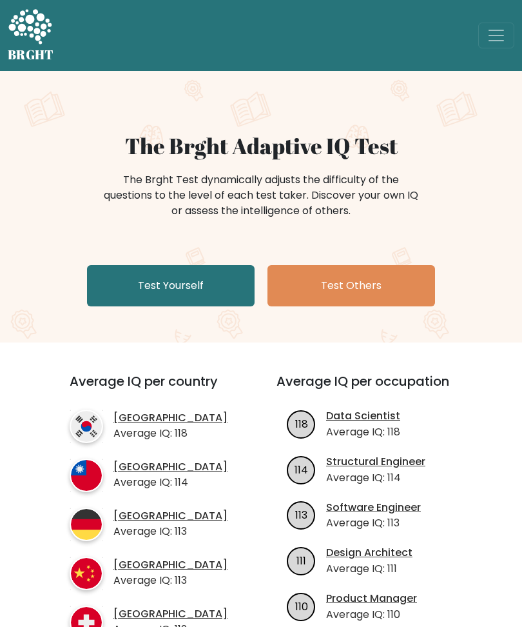
click at [219, 286] on link "Test Yourself" at bounding box center [171, 285] width 168 height 41
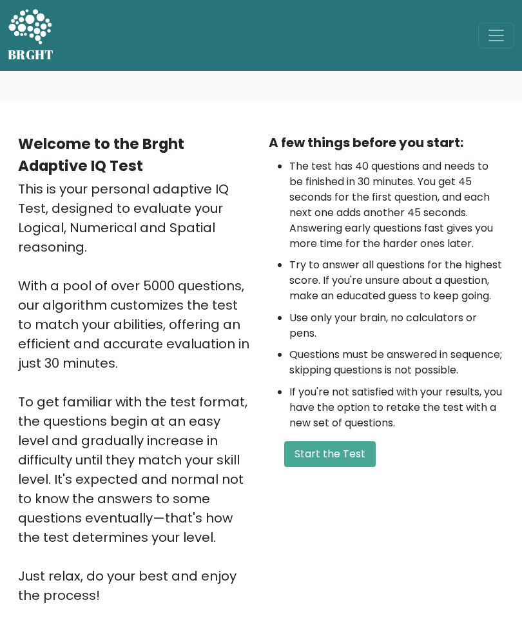
click at [346, 465] on button "Start the Test" at bounding box center [330, 454] width 92 height 26
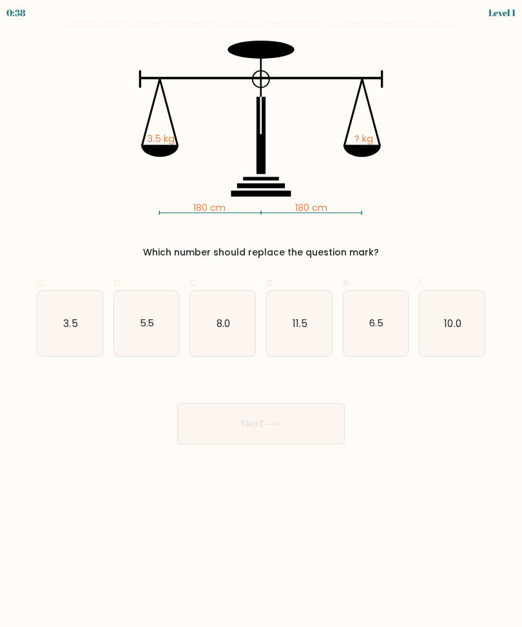
click at [63, 331] on icon "3.5" at bounding box center [69, 323] width 65 height 65
click at [261, 322] on input "a. 3.5" at bounding box center [261, 317] width 1 height 8
radio input "true"
click at [300, 427] on button "Next" at bounding box center [261, 423] width 168 height 41
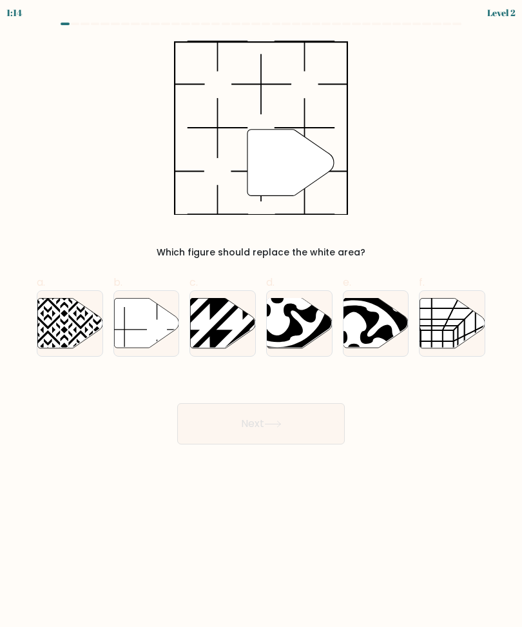
click at [168, 326] on icon at bounding box center [146, 323] width 65 height 50
click at [261, 322] on input "b." at bounding box center [261, 317] width 1 height 8
radio input "true"
click at [323, 422] on button "Next" at bounding box center [261, 423] width 168 height 41
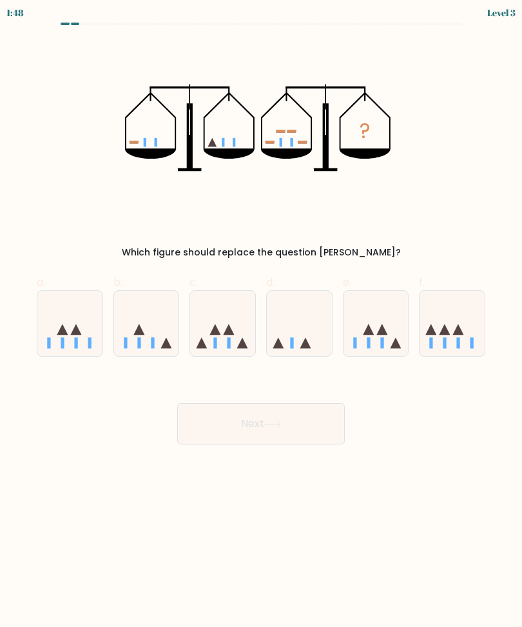
click at [212, 337] on icon at bounding box center [222, 324] width 65 height 54
click at [261, 322] on input "c." at bounding box center [261, 317] width 1 height 8
radio input "true"
click at [239, 429] on button "Next" at bounding box center [261, 423] width 168 height 41
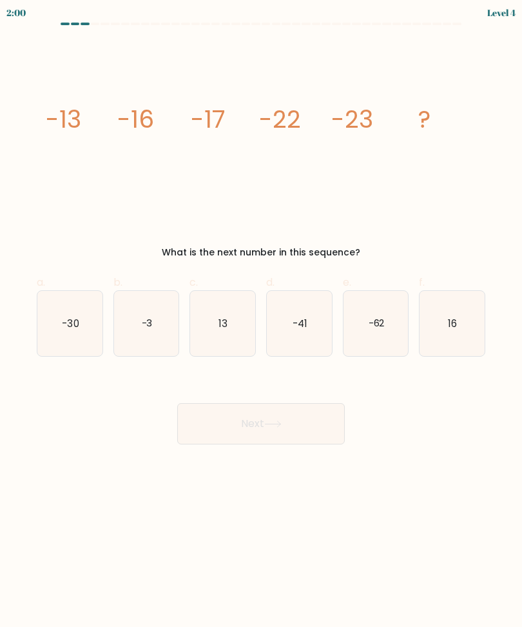
click at [60, 311] on icon "-30" at bounding box center [69, 323] width 65 height 65
click at [261, 313] on input "a. -30" at bounding box center [261, 317] width 1 height 8
radio input "true"
click at [280, 424] on icon at bounding box center [272, 424] width 15 height 6
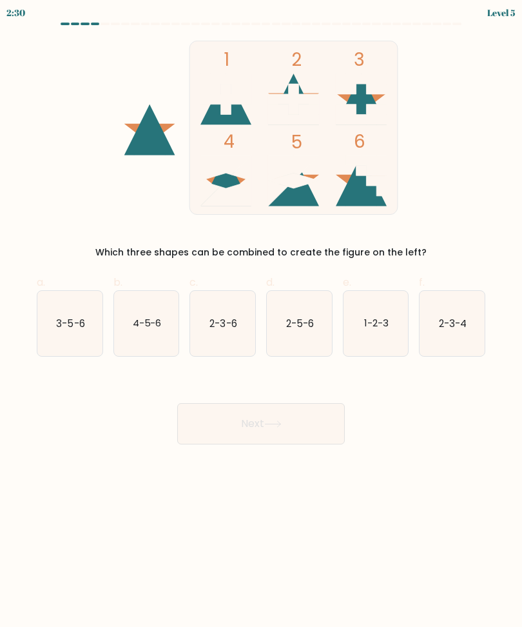
click at [458, 332] on icon "2-3-4" at bounding box center [452, 323] width 65 height 65
click at [262, 322] on input "f. 2-3-4" at bounding box center [261, 317] width 1 height 8
radio input "true"
click at [224, 428] on button "Next" at bounding box center [261, 423] width 168 height 41
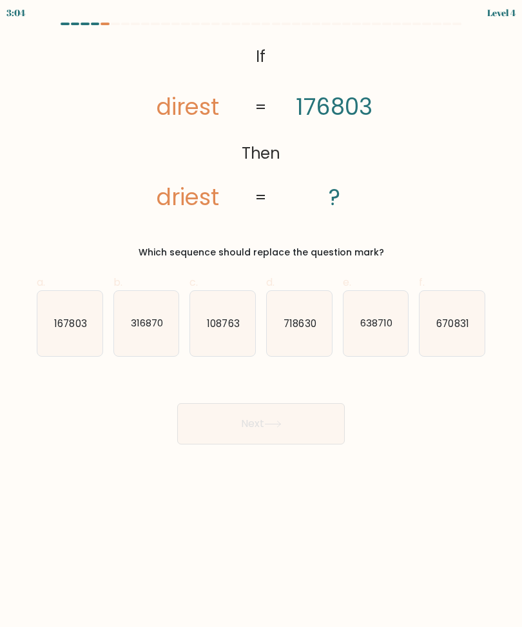
click at [86, 308] on icon "167803" at bounding box center [69, 323] width 65 height 65
click at [261, 313] on input "a. 167803" at bounding box center [261, 317] width 1 height 8
radio input "true"
click at [81, 299] on icon "167803" at bounding box center [70, 323] width 64 height 64
click at [261, 313] on input "a. 167803" at bounding box center [261, 317] width 1 height 8
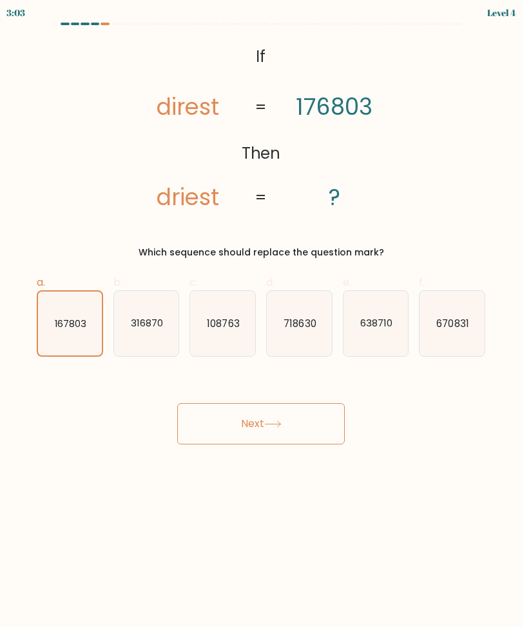
click at [235, 428] on button "Next" at bounding box center [261, 423] width 168 height 41
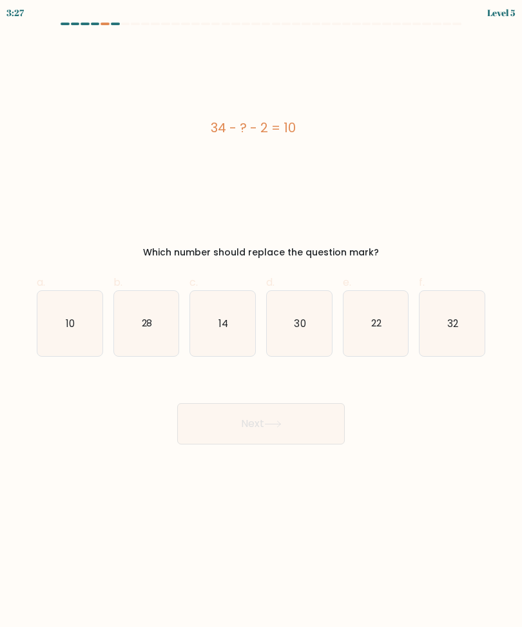
click at [378, 318] on text "22" at bounding box center [376, 323] width 10 height 14
click at [262, 318] on input "e. 22" at bounding box center [261, 317] width 1 height 8
radio input "true"
click at [285, 413] on button "Next" at bounding box center [261, 423] width 168 height 41
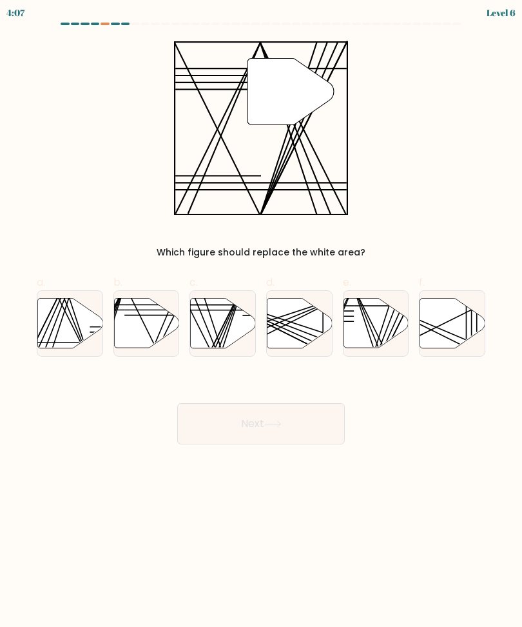
click at [386, 311] on icon at bounding box center [376, 323] width 65 height 50
click at [262, 313] on input "e." at bounding box center [261, 317] width 1 height 8
radio input "true"
click at [309, 424] on button "Next" at bounding box center [261, 423] width 168 height 41
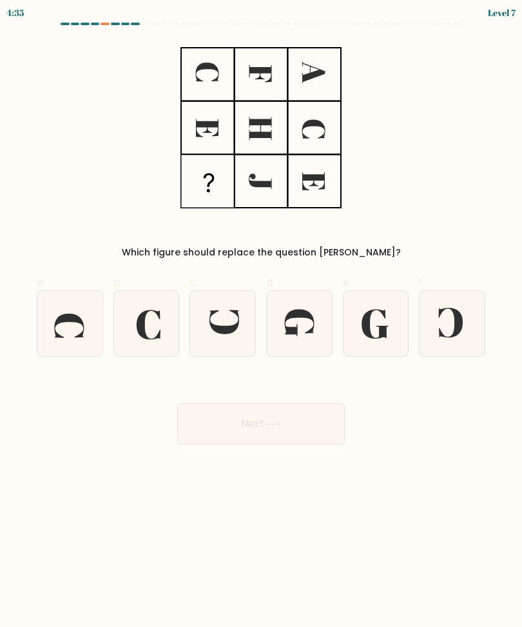
click at [369, 184] on div "Which figure should replace the question [PERSON_NAME]?" at bounding box center [261, 150] width 464 height 219
click at [298, 328] on icon at bounding box center [299, 323] width 65 height 65
click at [262, 322] on input "d." at bounding box center [261, 317] width 1 height 8
radio input "true"
click at [278, 424] on icon at bounding box center [272, 423] width 17 height 7
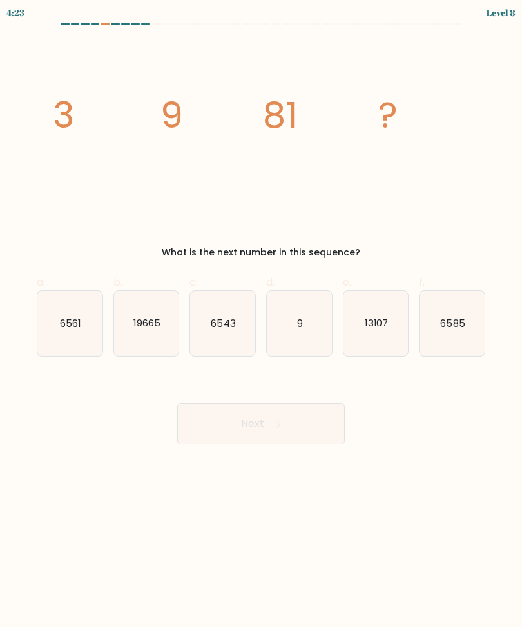
click at [75, 317] on text "6561" at bounding box center [70, 323] width 21 height 14
click at [261, 317] on input "a. 6561" at bounding box center [261, 317] width 1 height 8
radio input "true"
click at [318, 414] on button "Next" at bounding box center [261, 423] width 168 height 41
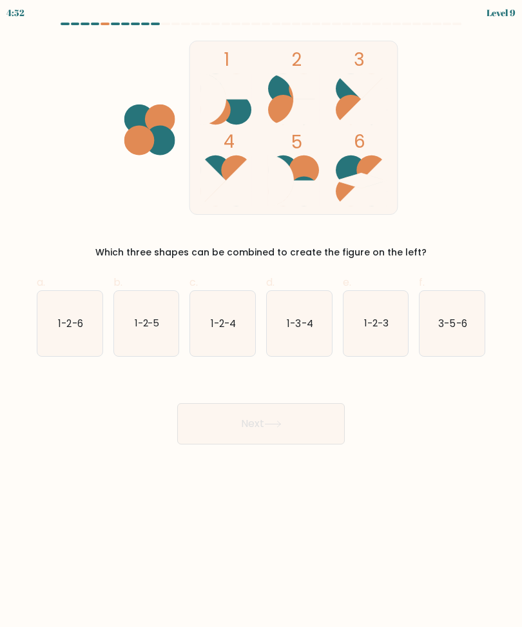
click at [135, 333] on icon "1-2-5" at bounding box center [146, 323] width 65 height 65
click at [261, 322] on input "b. 1-2-5" at bounding box center [261, 317] width 1 height 8
radio input "true"
click at [313, 428] on button "Next" at bounding box center [261, 423] width 168 height 41
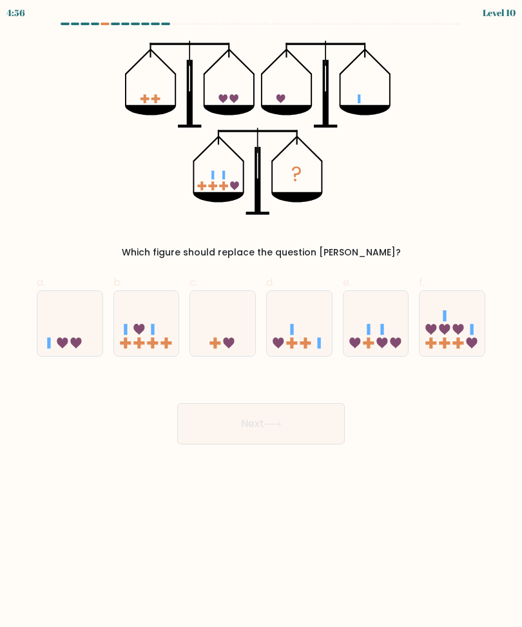
click at [358, 337] on icon at bounding box center [376, 324] width 65 height 54
click at [262, 322] on input "e." at bounding box center [261, 317] width 1 height 8
radio input "true"
click at [470, 330] on icon at bounding box center [452, 324] width 65 height 54
click at [262, 322] on input "f." at bounding box center [261, 317] width 1 height 8
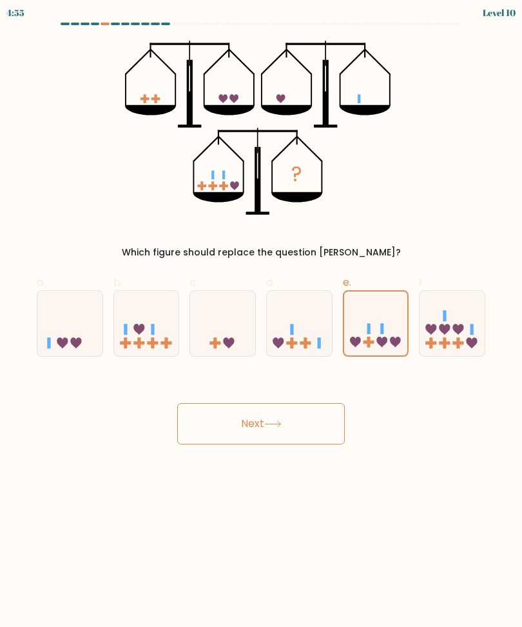
radio input "true"
click at [306, 433] on button "Next" at bounding box center [261, 423] width 168 height 41
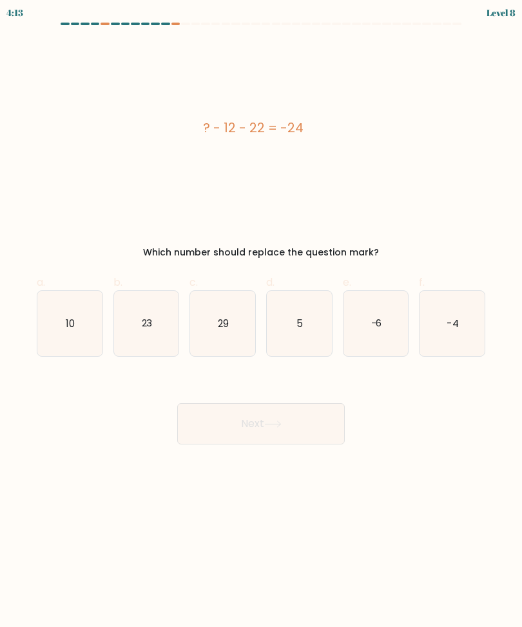
click at [219, 424] on button "Next" at bounding box center [261, 423] width 168 height 41
click at [37, 315] on div "10" at bounding box center [70, 323] width 66 height 66
click at [261, 315] on input "a. 10" at bounding box center [261, 317] width 1 height 8
radio input "true"
click at [59, 314] on icon "10" at bounding box center [70, 323] width 64 height 64
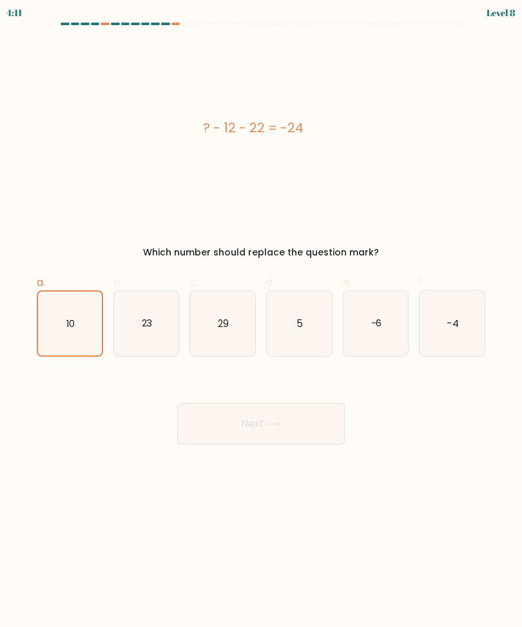
click at [261, 314] on input "a. 10" at bounding box center [261, 317] width 1 height 8
click at [303, 434] on button "Next" at bounding box center [261, 423] width 168 height 41
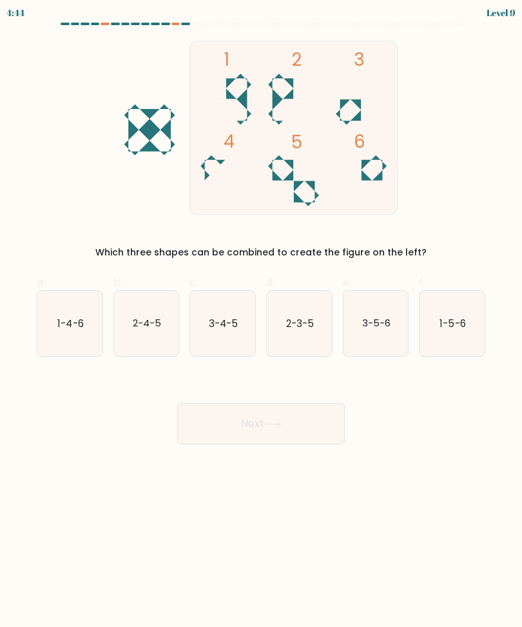
click at [376, 327] on text "3-5-6" at bounding box center [376, 323] width 28 height 14
click at [262, 322] on input "e. 3-5-6" at bounding box center [261, 317] width 1 height 8
radio input "true"
click at [221, 422] on button "Next" at bounding box center [261, 423] width 168 height 41
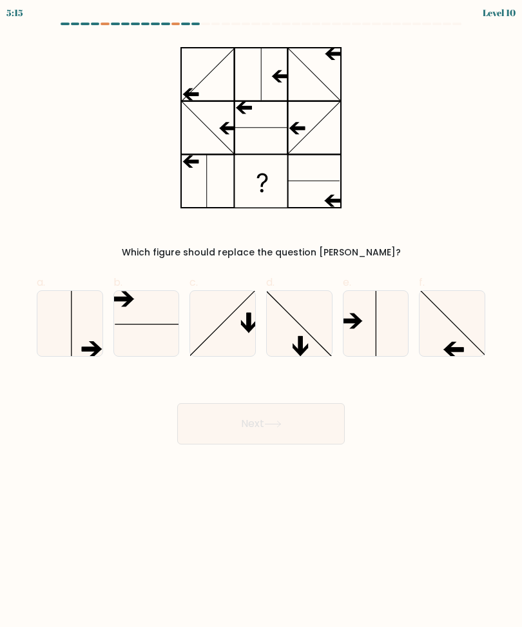
click at [158, 322] on icon at bounding box center [146, 323] width 65 height 65
click at [261, 322] on input "b." at bounding box center [261, 317] width 1 height 8
radio input "true"
click at [229, 416] on button "Next" at bounding box center [261, 423] width 168 height 41
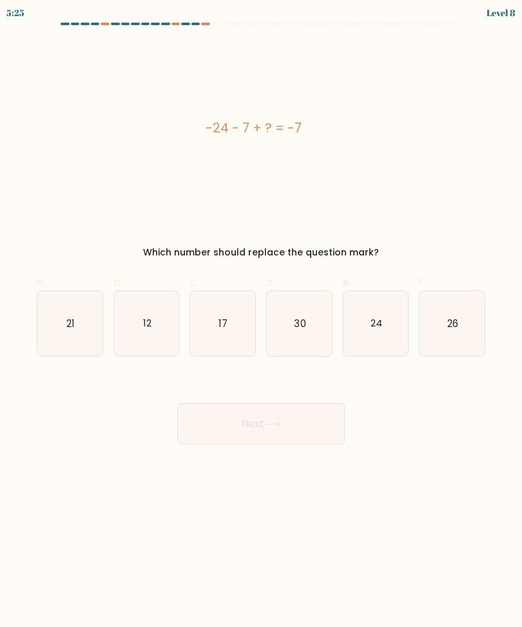
click at [382, 315] on icon "24" at bounding box center [376, 323] width 65 height 65
click at [262, 315] on input "e. 24" at bounding box center [261, 317] width 1 height 8
radio input "true"
click at [268, 433] on button "Next" at bounding box center [261, 423] width 168 height 41
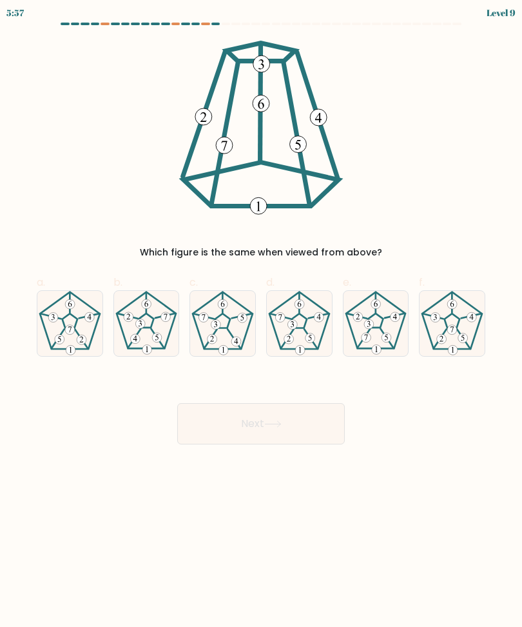
click at [369, 333] on icon at bounding box center [376, 323] width 65 height 65
click at [262, 322] on input "e." at bounding box center [261, 317] width 1 height 8
radio input "true"
click at [315, 422] on button "Next" at bounding box center [261, 423] width 168 height 41
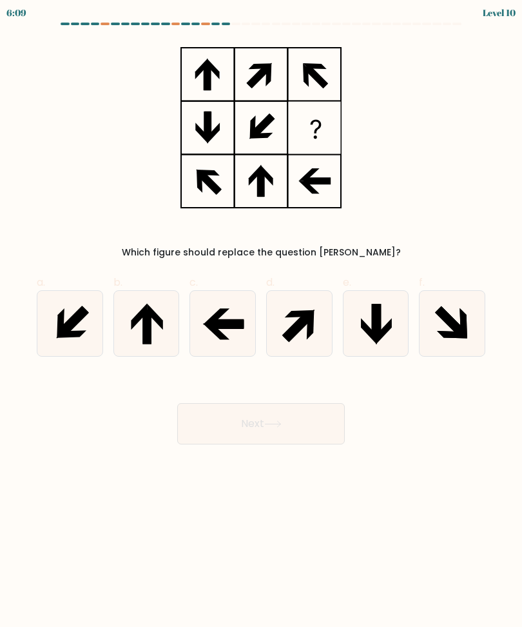
click at [197, 19] on div "6:09 Level 10" at bounding box center [261, 11] width 522 height 23
click at [190, 24] on div at bounding box center [185, 24] width 9 height 3
click at [427, 324] on icon at bounding box center [452, 323] width 65 height 65
click at [262, 322] on input "f." at bounding box center [261, 317] width 1 height 8
radio input "true"
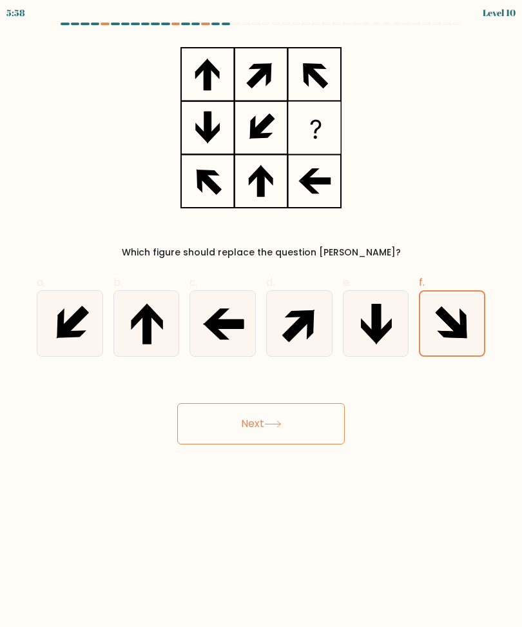
click at [306, 406] on button "Next" at bounding box center [261, 423] width 168 height 41
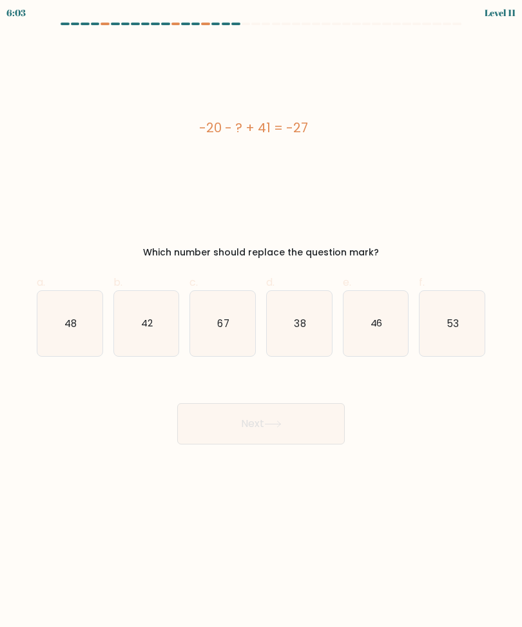
click at [44, 333] on icon "48" at bounding box center [69, 323] width 65 height 65
click at [261, 322] on input "a. 48" at bounding box center [261, 317] width 1 height 8
radio input "true"
click at [222, 425] on button "Next" at bounding box center [261, 423] width 168 height 41
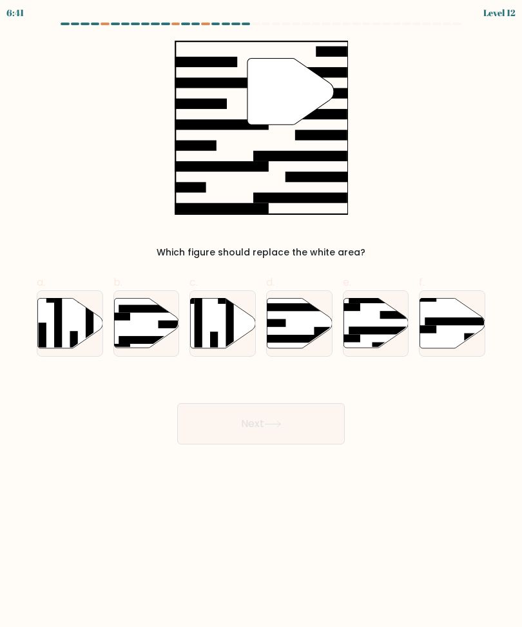
click at [451, 291] on div at bounding box center [452, 323] width 66 height 66
click at [262, 313] on input "f." at bounding box center [261, 317] width 1 height 8
radio input "true"
click at [300, 425] on button "Next" at bounding box center [261, 423] width 168 height 41
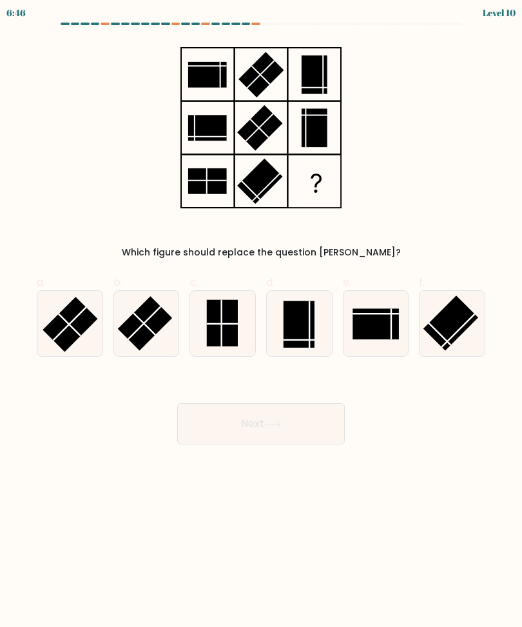
click at [234, 333] on rect at bounding box center [222, 323] width 31 height 46
click at [261, 322] on input "c." at bounding box center [261, 317] width 1 height 8
radio input "true"
click at [213, 427] on button "Next" at bounding box center [261, 423] width 168 height 41
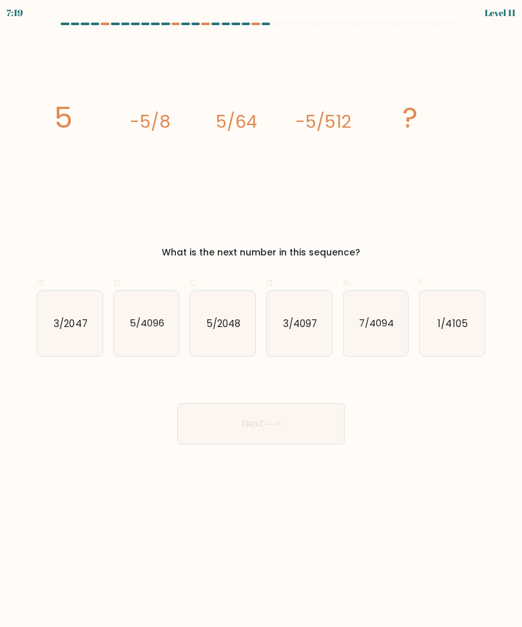
click at [252, 346] on icon "5/2048" at bounding box center [222, 323] width 65 height 65
click at [261, 322] on input "c. 5/2048" at bounding box center [261, 317] width 1 height 8
radio input "true"
click at [222, 436] on button "Next" at bounding box center [261, 423] width 168 height 41
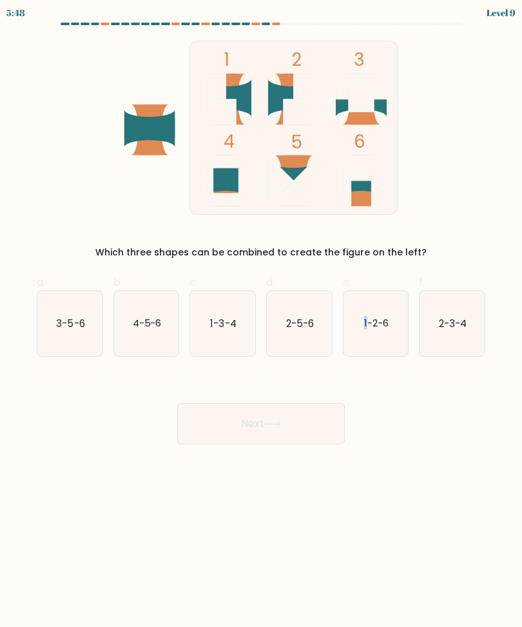
click at [457, 460] on body "5:48 Level 9" at bounding box center [261, 313] width 522 height 627
click at [359, 322] on icon "1-2-6" at bounding box center [376, 323] width 65 height 65
click at [262, 322] on input "e. 1-2-6" at bounding box center [261, 317] width 1 height 8
radio input "true"
click at [287, 417] on button "Next" at bounding box center [261, 423] width 168 height 41
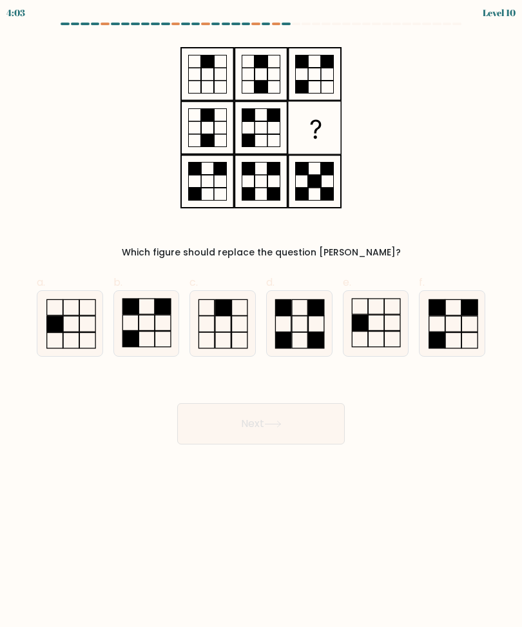
click at [302, 342] on icon at bounding box center [299, 323] width 65 height 65
click at [262, 322] on input "d." at bounding box center [261, 317] width 1 height 8
radio input "true"
click at [248, 422] on button "Next" at bounding box center [261, 423] width 168 height 41
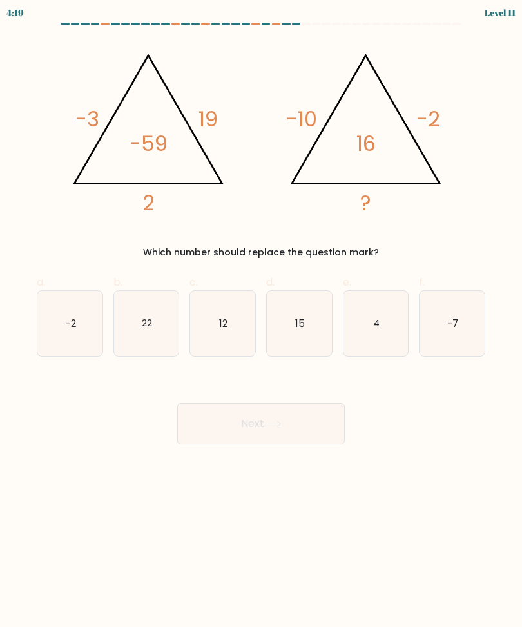
click at [49, 335] on icon "-2" at bounding box center [69, 323] width 65 height 65
click at [261, 322] on input "a. -2" at bounding box center [261, 317] width 1 height 8
radio input "true"
click at [464, 316] on icon "-7" at bounding box center [452, 323] width 65 height 65
click at [262, 316] on input "f. -7" at bounding box center [261, 317] width 1 height 8
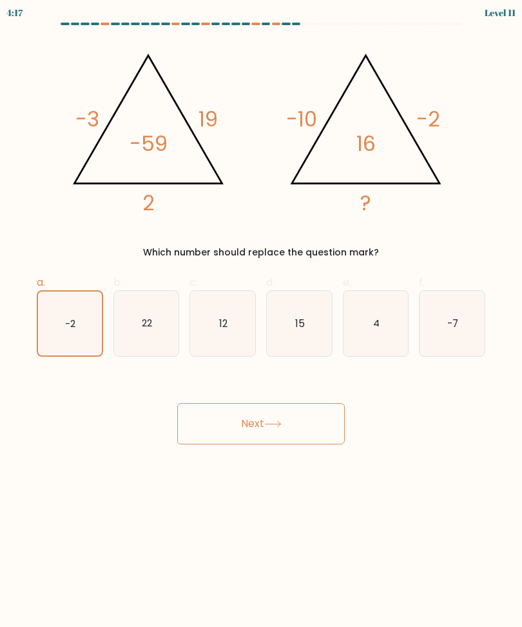
radio input "true"
click at [195, 436] on button "Next" at bounding box center [261, 423] width 168 height 41
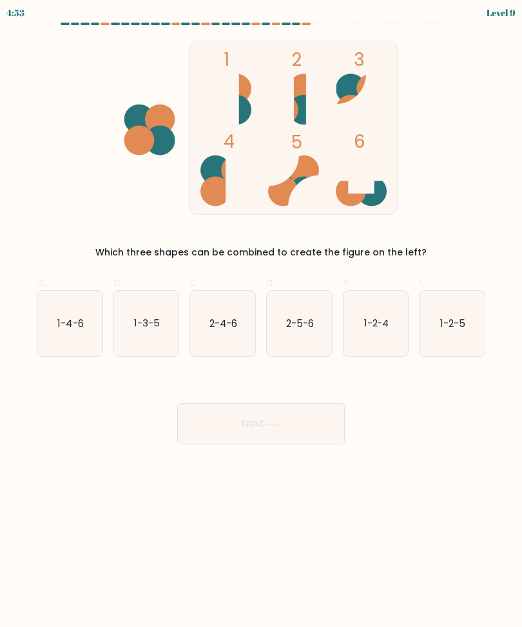
click at [367, 329] on text "1-2-4" at bounding box center [376, 323] width 25 height 14
click at [262, 322] on input "e. 1-2-4" at bounding box center [261, 317] width 1 height 8
radio input "true"
click at [256, 439] on button "Next" at bounding box center [261, 423] width 168 height 41
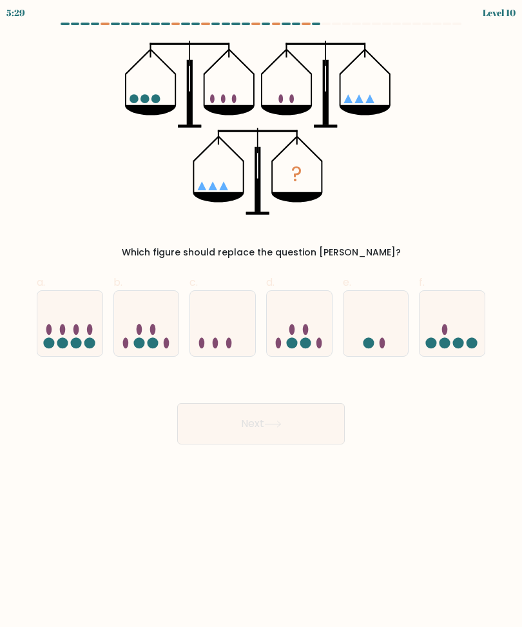
click at [235, 335] on icon at bounding box center [222, 324] width 65 height 54
click at [261, 322] on input "c." at bounding box center [261, 317] width 1 height 8
radio input "true"
click at [214, 417] on button "Next" at bounding box center [261, 423] width 168 height 41
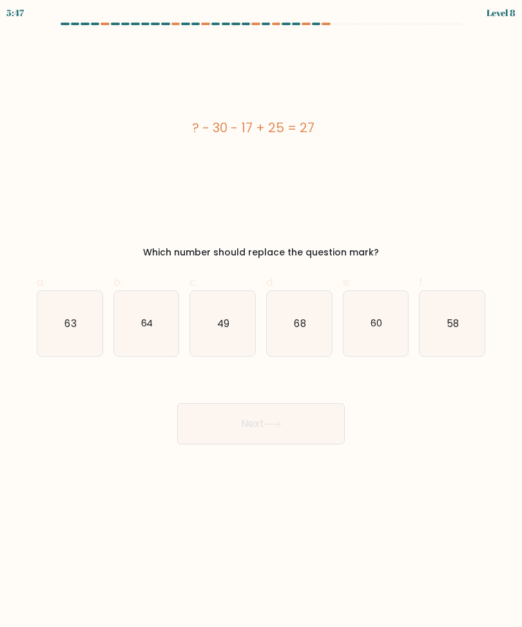
click at [231, 335] on icon "49" at bounding box center [222, 323] width 65 height 65
click at [261, 322] on input "c. 49" at bounding box center [261, 317] width 1 height 8
radio input "true"
click at [320, 453] on body "5:47 Level 8 a." at bounding box center [261, 313] width 522 height 627
click at [318, 433] on button "Next" at bounding box center [261, 423] width 168 height 41
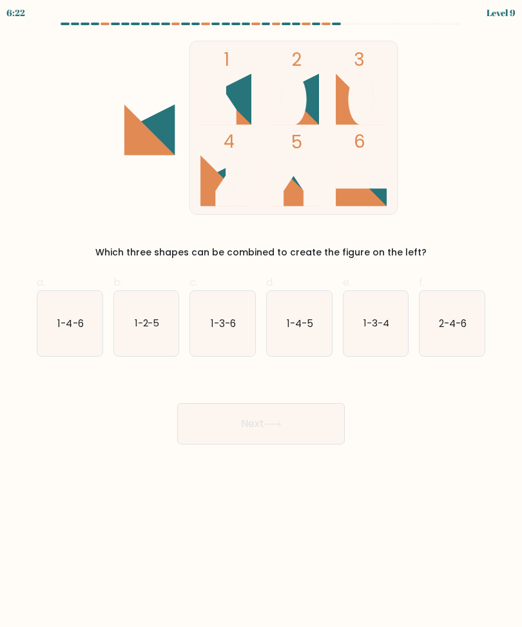
click at [296, 336] on icon "1-4-5" at bounding box center [299, 323] width 65 height 65
click at [262, 322] on input "d. 1-4-5" at bounding box center [261, 317] width 1 height 8
radio input "true"
click at [289, 438] on button "Next" at bounding box center [261, 423] width 168 height 41
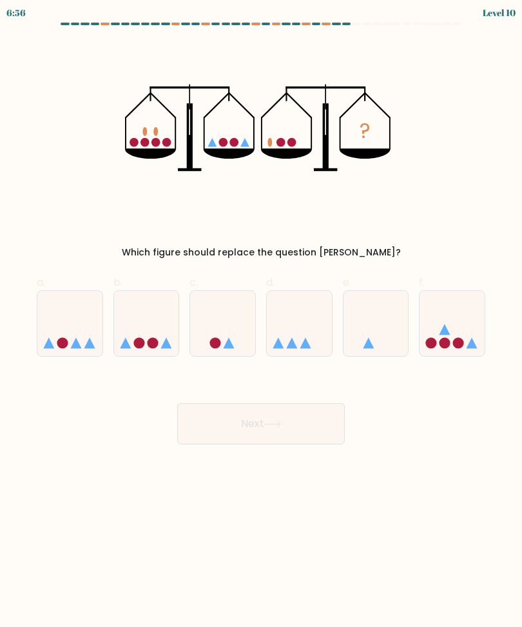
click at [456, 334] on icon at bounding box center [452, 324] width 65 height 54
click at [262, 322] on input "f." at bounding box center [261, 317] width 1 height 8
radio input "true"
click at [306, 413] on button "Next" at bounding box center [261, 423] width 168 height 41
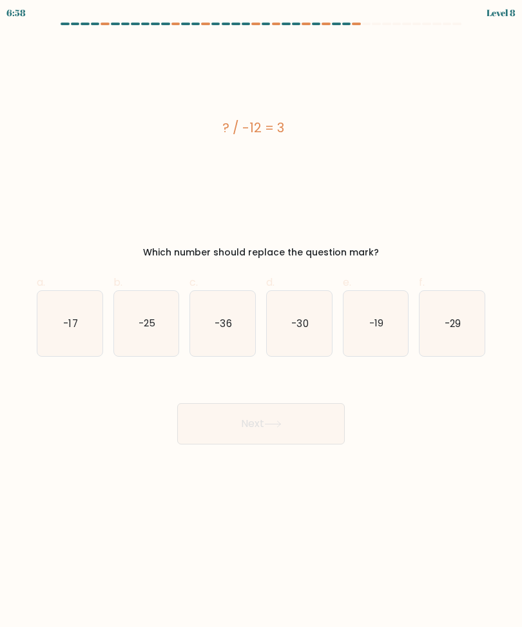
click at [215, 325] on icon "-36" at bounding box center [222, 323] width 65 height 65
click at [261, 322] on input "c. -36" at bounding box center [261, 317] width 1 height 8
radio input "true"
click at [289, 437] on button "Next" at bounding box center [261, 423] width 168 height 41
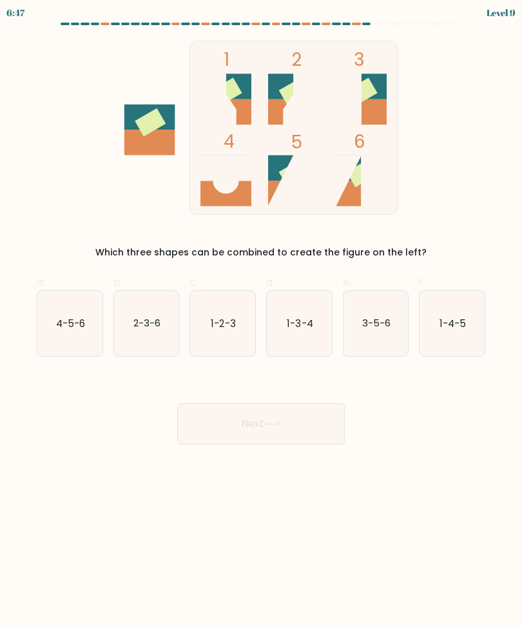
click at [380, 341] on icon "3-5-6" at bounding box center [376, 323] width 65 height 65
click at [262, 322] on input "e. 3-5-6" at bounding box center [261, 317] width 1 height 8
radio input "true"
click at [296, 417] on button "Next" at bounding box center [261, 423] width 168 height 41
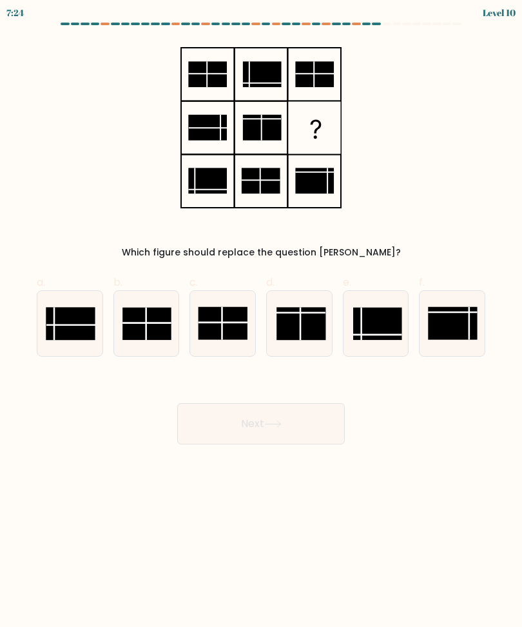
click at [57, 325] on line at bounding box center [70, 325] width 49 height 0
click at [261, 322] on input "a." at bounding box center [261, 317] width 1 height 8
radio input "true"
click at [199, 433] on button "Next" at bounding box center [261, 423] width 168 height 41
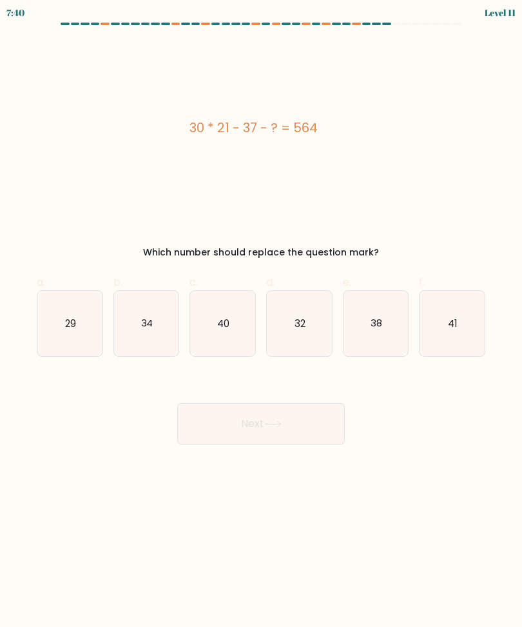
click at [73, 322] on text "29" at bounding box center [70, 323] width 11 height 14
click at [261, 322] on input "a. 29" at bounding box center [261, 317] width 1 height 8
radio input "true"
click at [290, 430] on button "Next" at bounding box center [261, 423] width 168 height 41
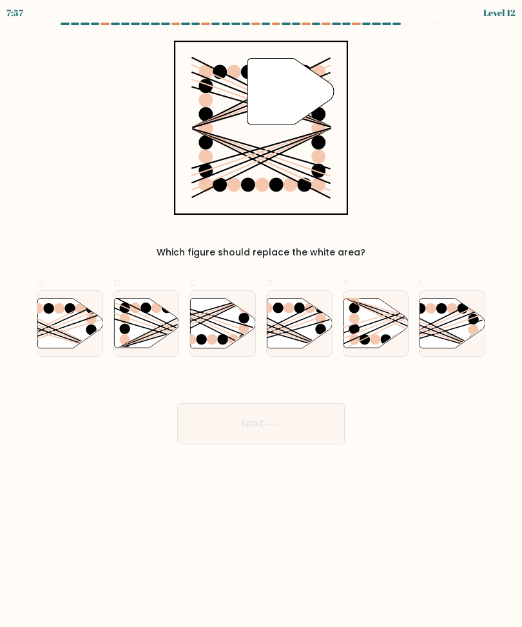
click at [237, 323] on icon at bounding box center [223, 323] width 65 height 50
click at [261, 322] on input "c." at bounding box center [261, 317] width 1 height 8
radio input "true"
click at [217, 424] on button "Next" at bounding box center [261, 423] width 168 height 41
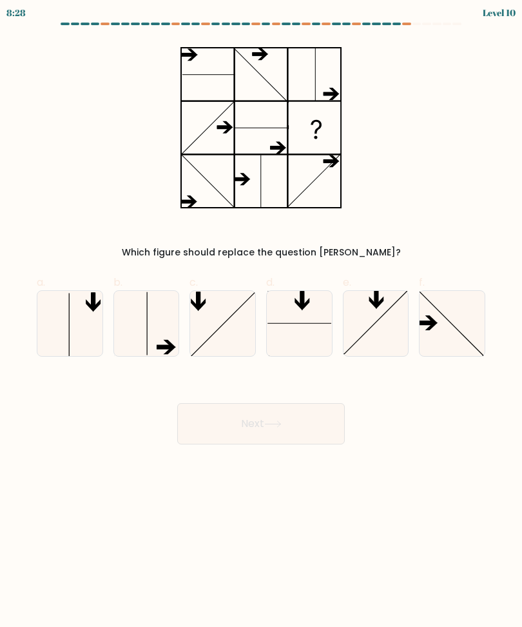
click at [147, 328] on line at bounding box center [147, 323] width 0 height 63
click at [261, 322] on input "b." at bounding box center [261, 317] width 1 height 8
radio input "true"
click at [226, 430] on button "Next" at bounding box center [261, 423] width 168 height 41
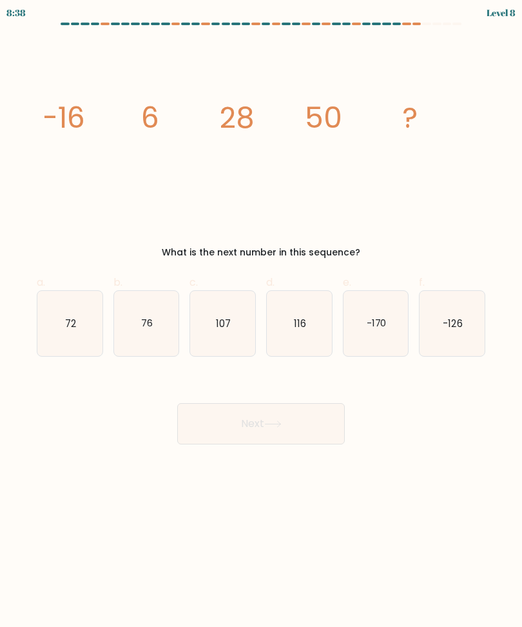
click at [81, 343] on icon "72" at bounding box center [69, 323] width 65 height 65
click at [261, 322] on input "a. 72" at bounding box center [261, 317] width 1 height 8
radio input "true"
click at [219, 434] on button "Next" at bounding box center [261, 423] width 168 height 41
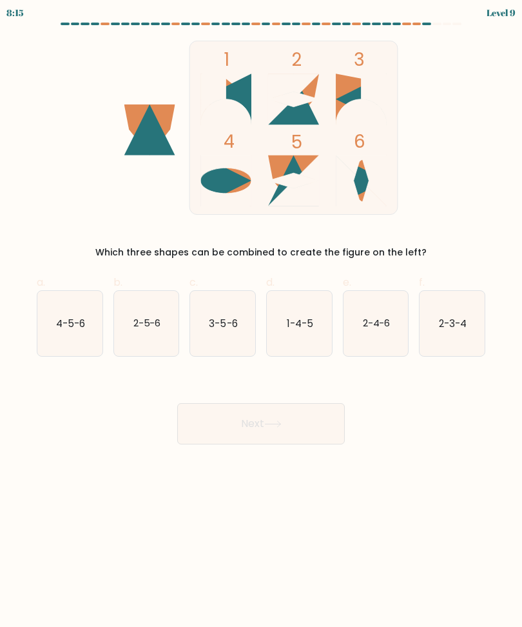
click at [119, 320] on icon "2-5-6" at bounding box center [146, 323] width 65 height 65
click at [261, 320] on input "b. 2-5-6" at bounding box center [261, 317] width 1 height 8
radio input "true"
click at [222, 438] on button "Next" at bounding box center [261, 423] width 168 height 41
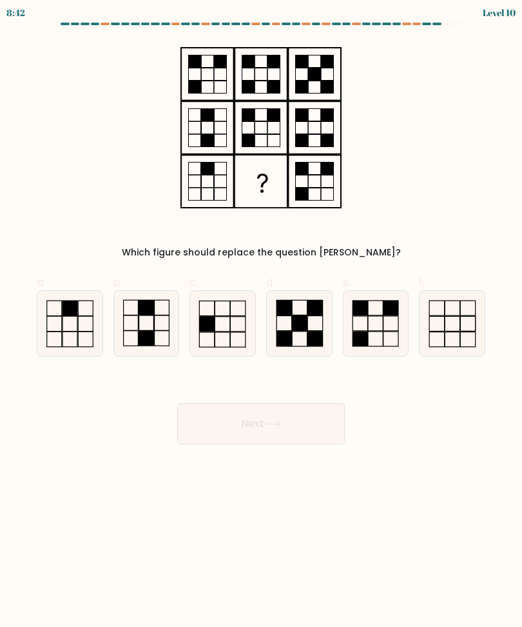
click at [273, 327] on icon at bounding box center [299, 323] width 65 height 65
click at [262, 322] on input "d." at bounding box center [261, 317] width 1 height 8
radio input "true"
click at [206, 429] on button "Next" at bounding box center [261, 423] width 168 height 41
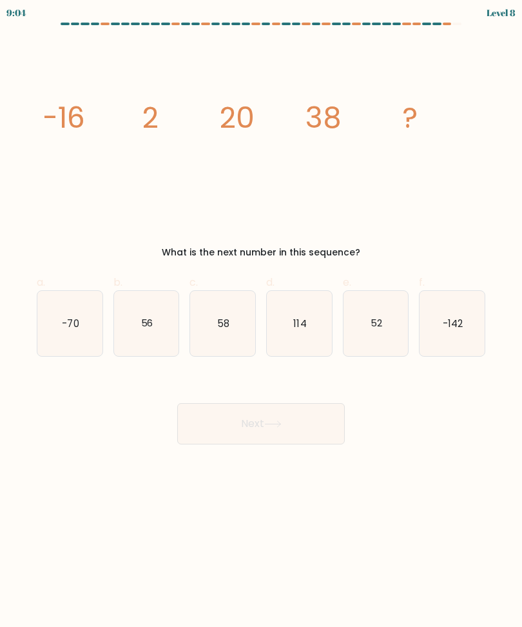
click at [128, 349] on icon "56" at bounding box center [146, 323] width 65 height 65
click at [261, 322] on input "b. 56" at bounding box center [261, 317] width 1 height 8
radio input "true"
click at [234, 420] on button "Next" at bounding box center [261, 423] width 168 height 41
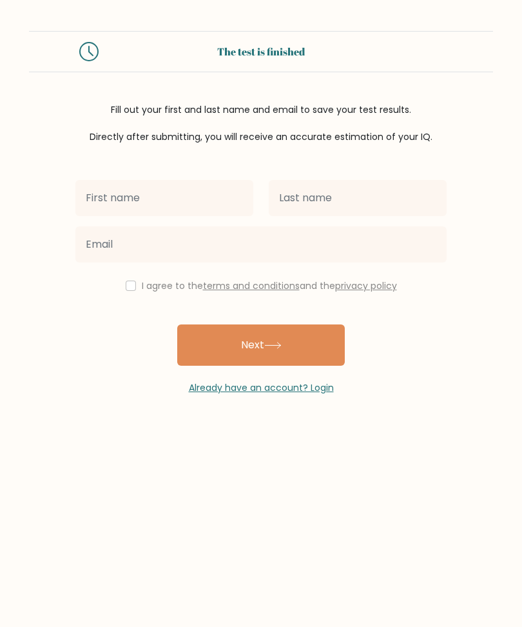
click at [176, 195] on input "text" at bounding box center [164, 198] width 178 height 36
type input "Casey"
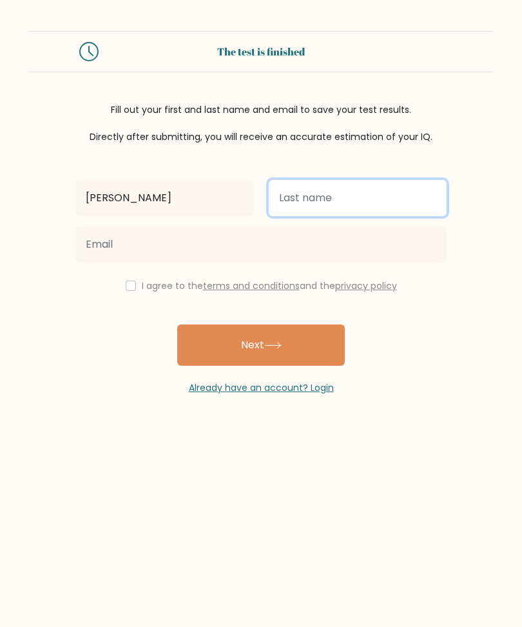
click at [408, 199] on input "text" at bounding box center [358, 198] width 178 height 36
type input "Root"
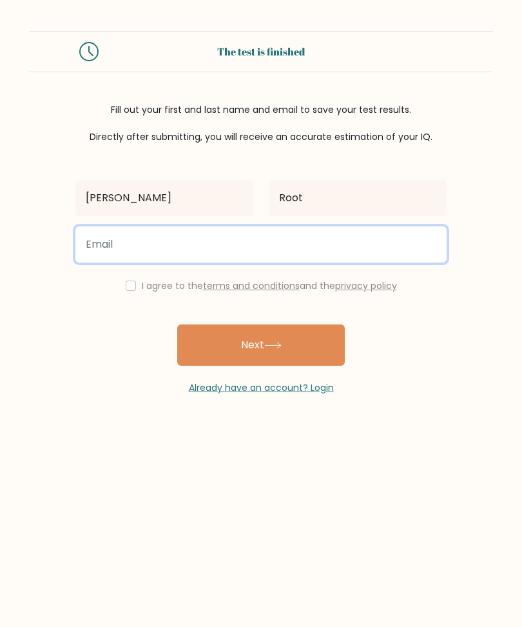
click at [385, 231] on input "email" at bounding box center [260, 244] width 371 height 36
click at [261, 346] on button "Next" at bounding box center [261, 344] width 168 height 41
type input "caseylouis3@icloud.com"
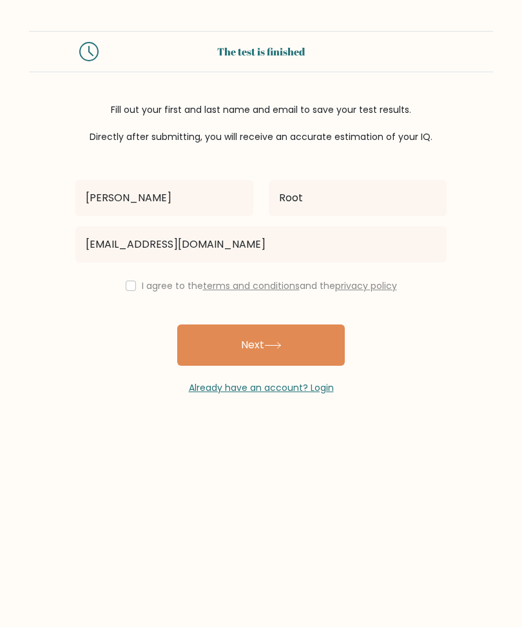
click at [322, 355] on button "Next" at bounding box center [261, 344] width 168 height 41
click at [142, 283] on label "I agree to the terms and conditions and the privacy policy" at bounding box center [269, 285] width 255 height 13
click at [126, 282] on input "checkbox" at bounding box center [131, 285] width 10 height 10
checkbox input "true"
click at [204, 338] on button "Next" at bounding box center [261, 344] width 168 height 41
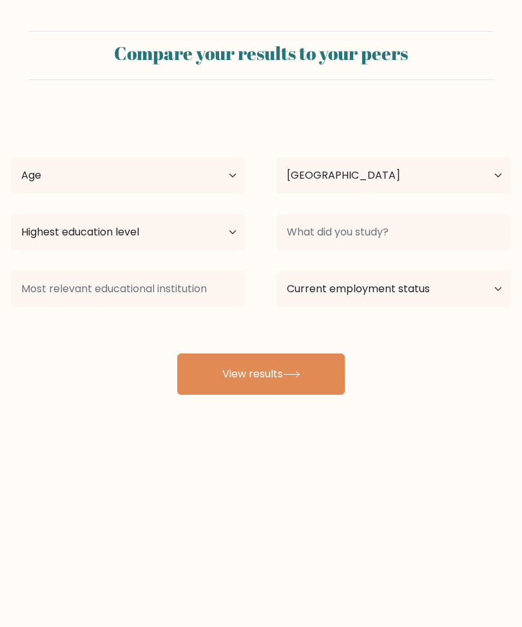
select select "GB"
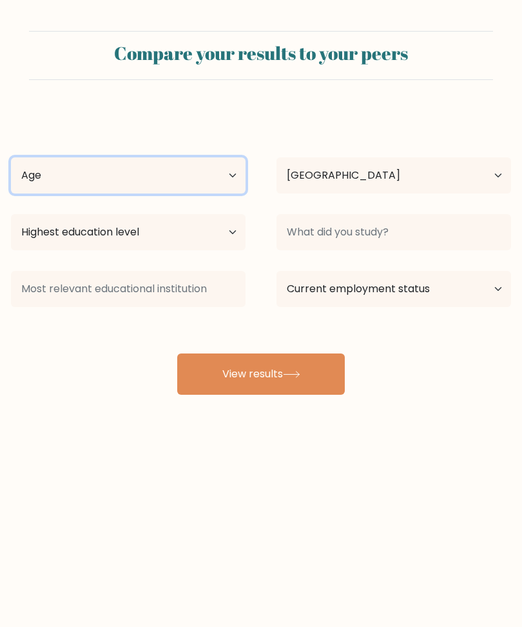
click at [64, 163] on select "Age Under 18 years old 18-24 years old 25-34 years old 35-44 years old 45-54 ye…" at bounding box center [128, 175] width 235 height 36
select select "min_18"
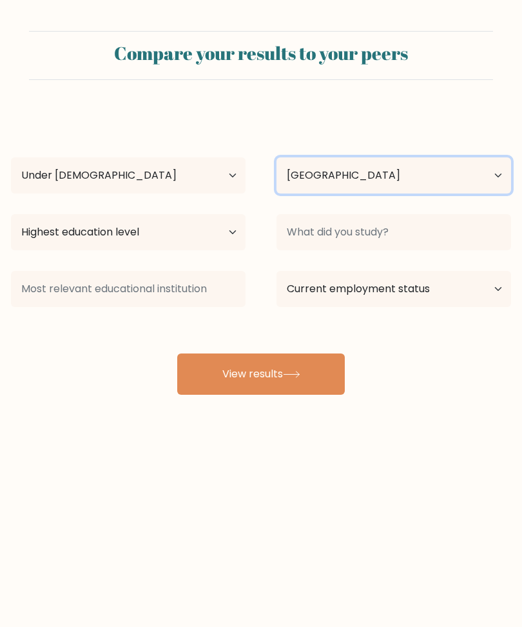
click at [414, 171] on select "Country Afghanistan Albania Algeria American Samoa Andorra Angola Anguilla Anta…" at bounding box center [394, 175] width 235 height 36
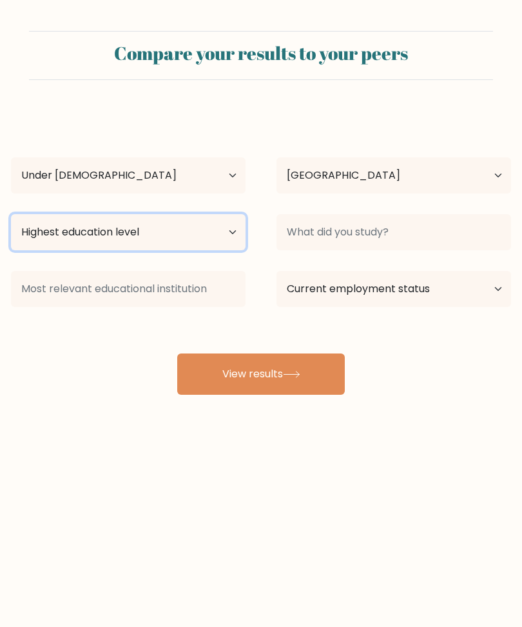
click at [37, 224] on select "Highest education level No schooling Primary Lower Secondary Upper Secondary Oc…" at bounding box center [128, 232] width 235 height 36
select select "lower_secondary"
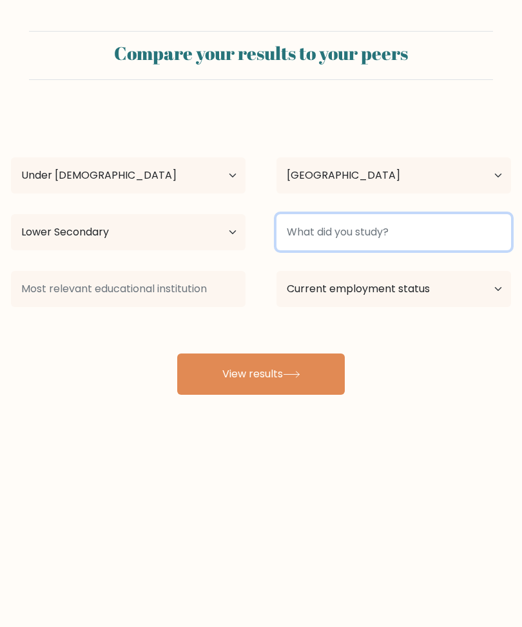
click at [409, 237] on input at bounding box center [394, 232] width 235 height 36
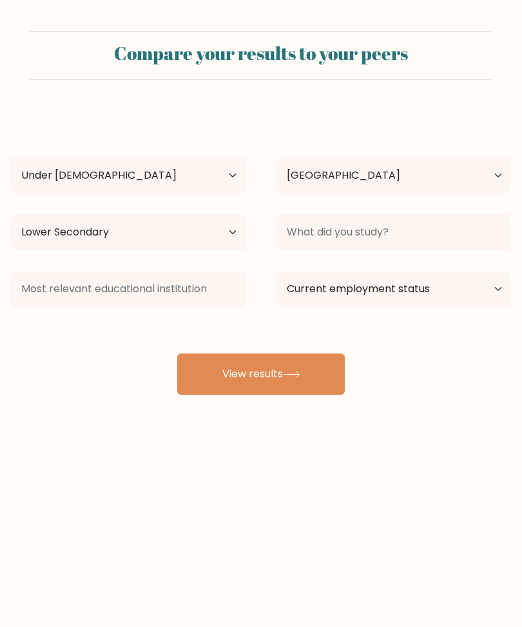
click at [26, 398] on div "Compare your results to your peers Casey Root Age Under 18 years old 18-24 year…" at bounding box center [261, 244] width 522 height 489
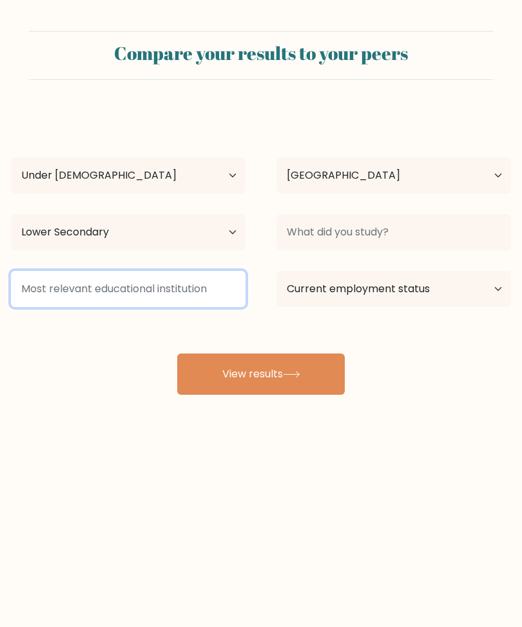
click at [40, 281] on input at bounding box center [128, 289] width 235 height 36
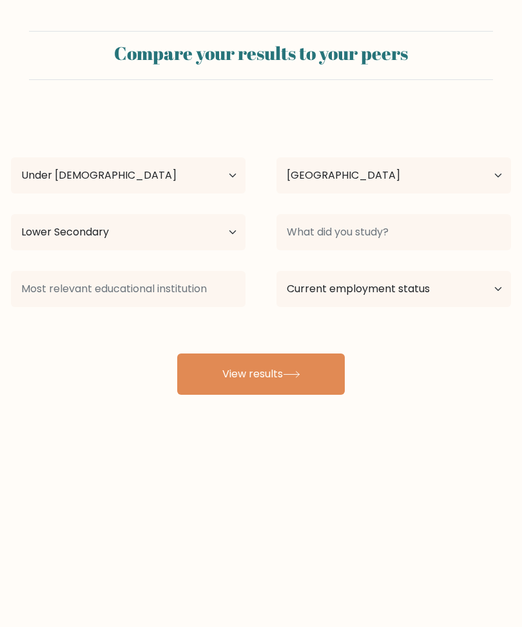
click at [69, 344] on div "Casey Root Age Under 18 years old 18-24 years old 25-34 years old 35-44 years o…" at bounding box center [261, 253] width 516 height 284
click at [411, 280] on select "Current employment status Employed Student Retired Other / prefer not to answer" at bounding box center [394, 289] width 235 height 36
select select "student"
click at [277, 377] on button "View results" at bounding box center [261, 373] width 168 height 41
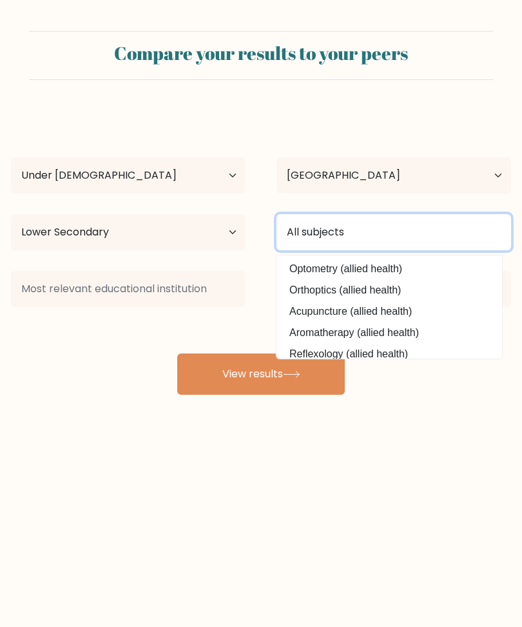
type input "All subjects"
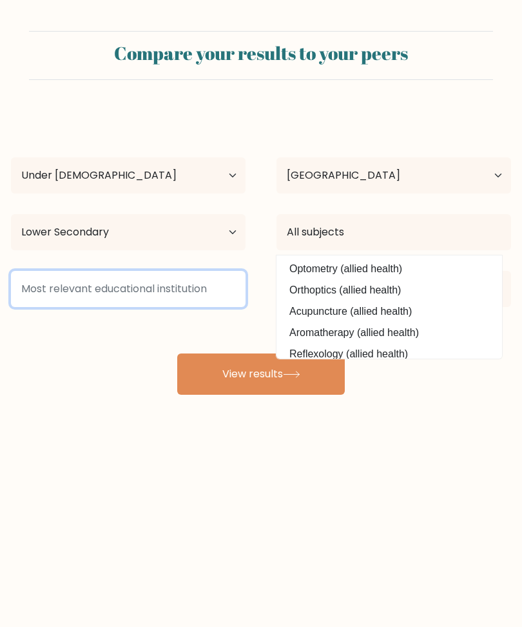
click at [43, 282] on input at bounding box center [128, 289] width 235 height 36
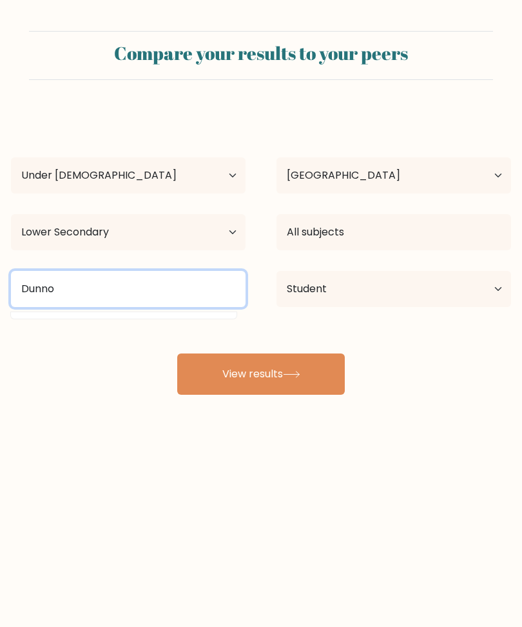
type input "Dunno"
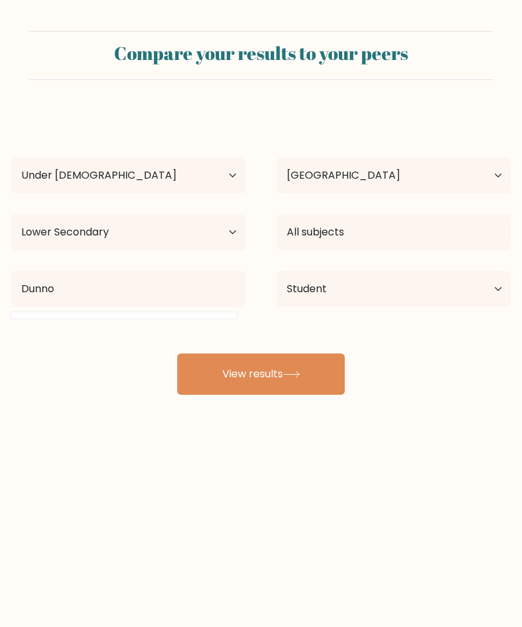
click at [322, 385] on button "View results" at bounding box center [261, 373] width 168 height 41
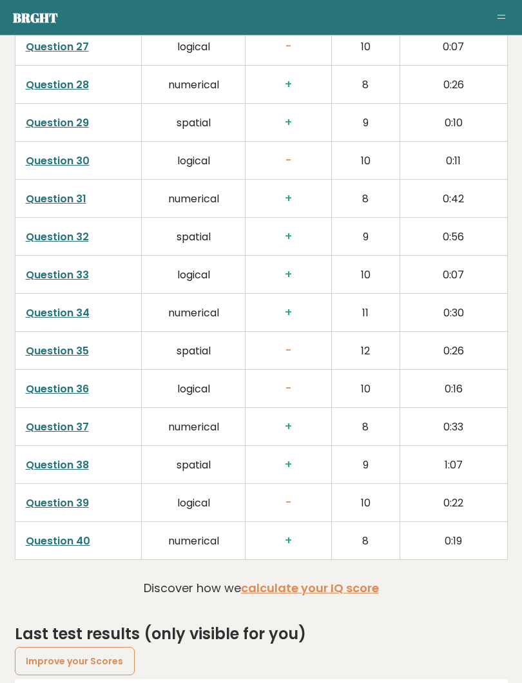
scroll to position [3148, 0]
